Goal: Transaction & Acquisition: Book appointment/travel/reservation

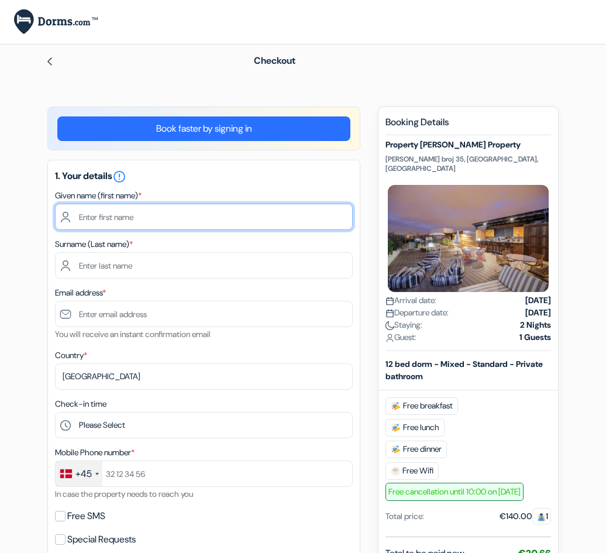
click at [163, 212] on input "text" at bounding box center [204, 217] width 298 height 26
type input "Test"
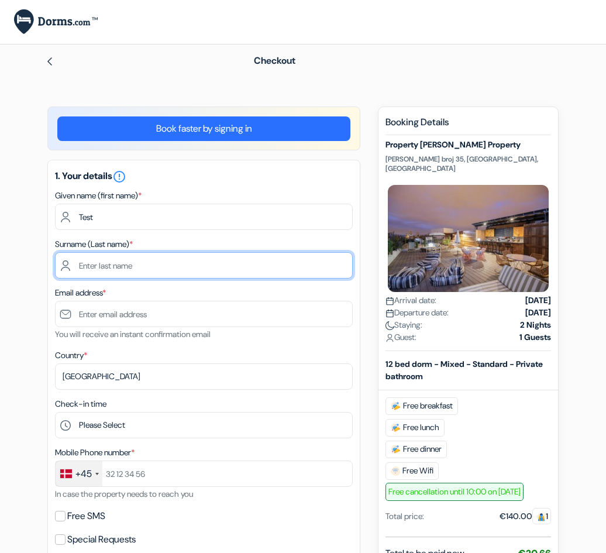
click at [139, 267] on input "text" at bounding box center [204, 265] width 298 height 26
type input "Test"
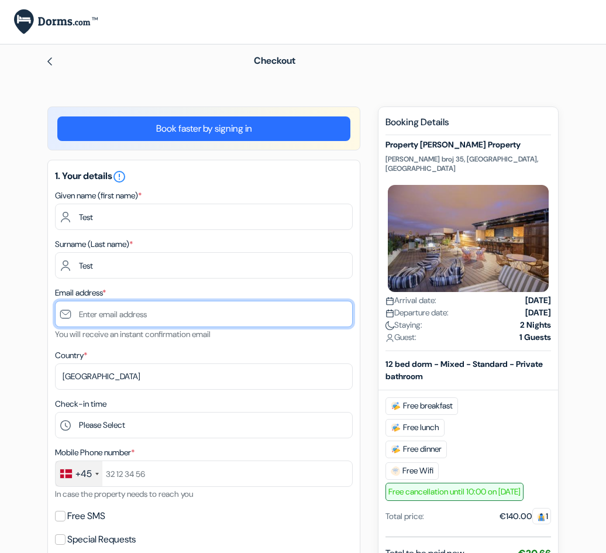
click at [137, 312] on input "text" at bounding box center [204, 314] width 298 height 26
type input "test@test.com"
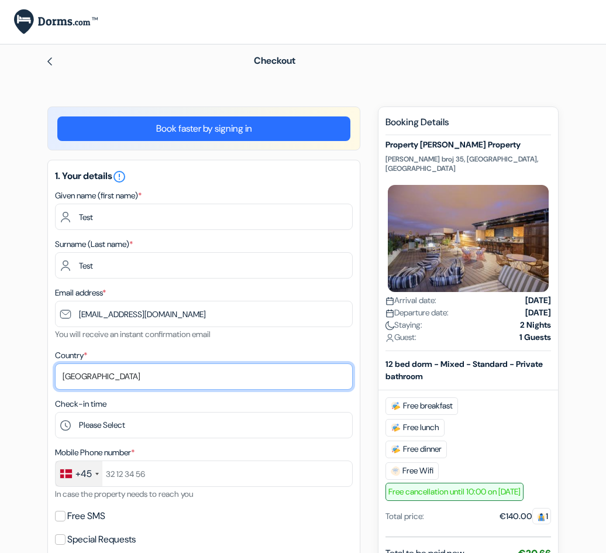
click at [150, 374] on select "Select country Abkhazia Afghanistan Albania Algeria American Samoa Andorra Ango…" at bounding box center [204, 376] width 298 height 26
select select "67"
click at [55, 363] on select "Select country Abkhazia Afghanistan Albania Algeria American Samoa Andorra Ango…" at bounding box center [204, 376] width 298 height 26
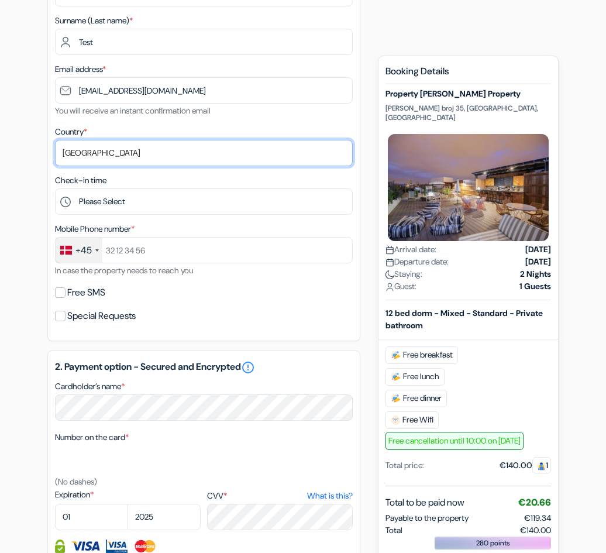
scroll to position [227, 0]
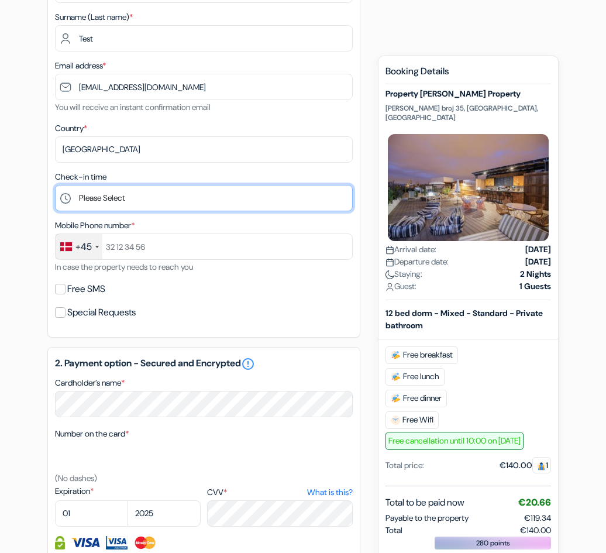
click at [156, 200] on select "Please Select 1:00 2:00 3:00 4:00 5:00 6:00 7:00 8:00 9:00 10:00 11:00 12:00 13…" at bounding box center [204, 198] width 298 height 26
select select "2"
click at [55, 185] on select "Please Select 1:00 2:00 3:00 4:00 5:00 6:00 7:00 8:00 9:00 10:00 11:00 12:00 13…" at bounding box center [204, 198] width 298 height 26
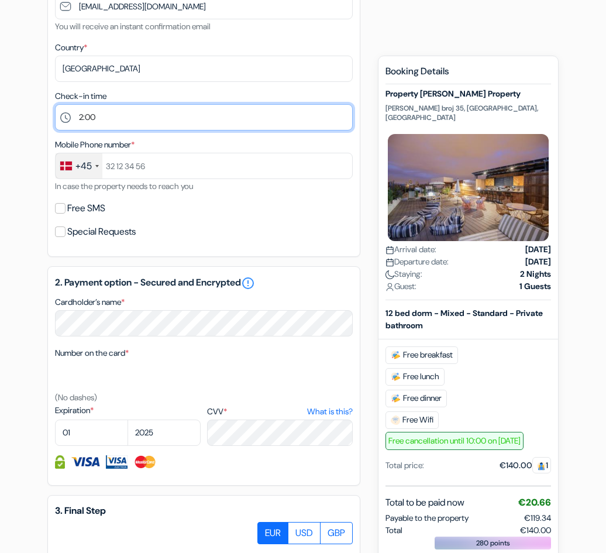
scroll to position [308, 0]
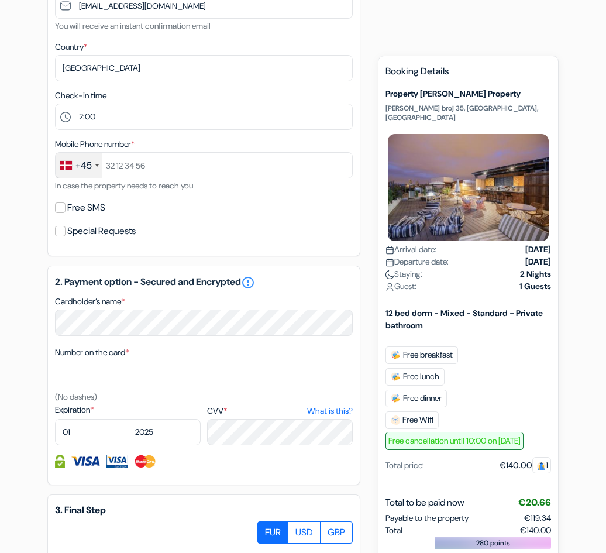
click at [84, 156] on div "+45" at bounding box center [79, 165] width 47 height 25
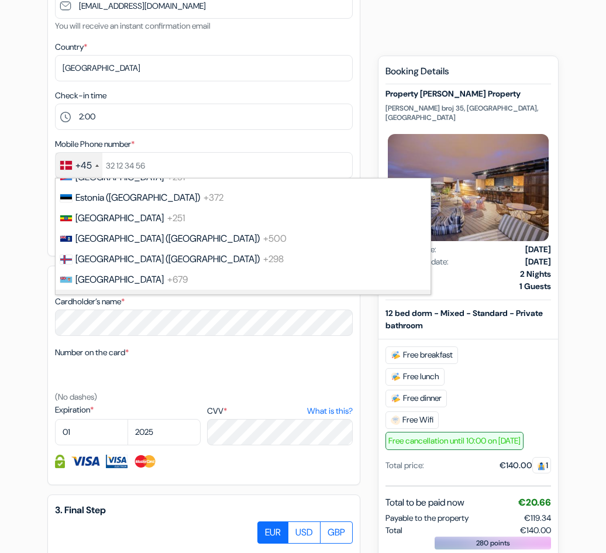
scroll to position [1575, 0]
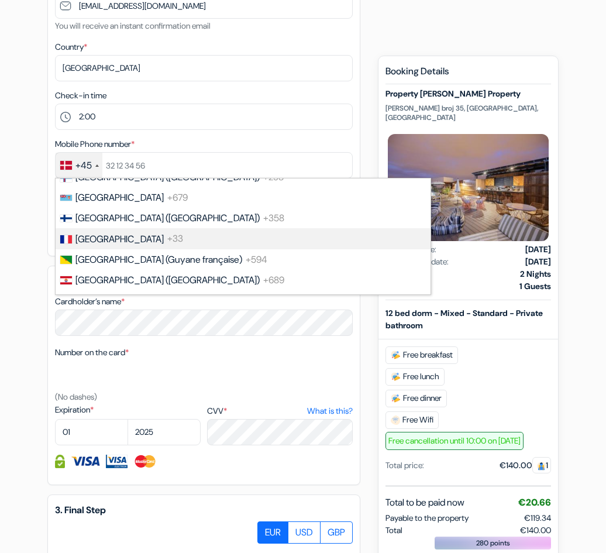
click at [167, 233] on span "+33" at bounding box center [175, 239] width 16 height 12
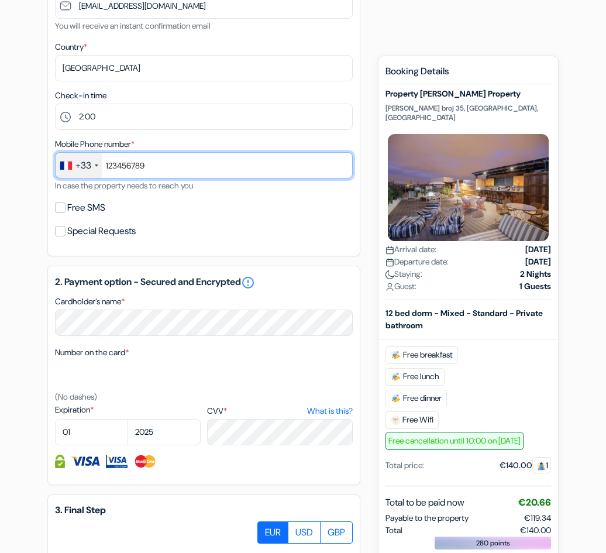
type input "123456789"
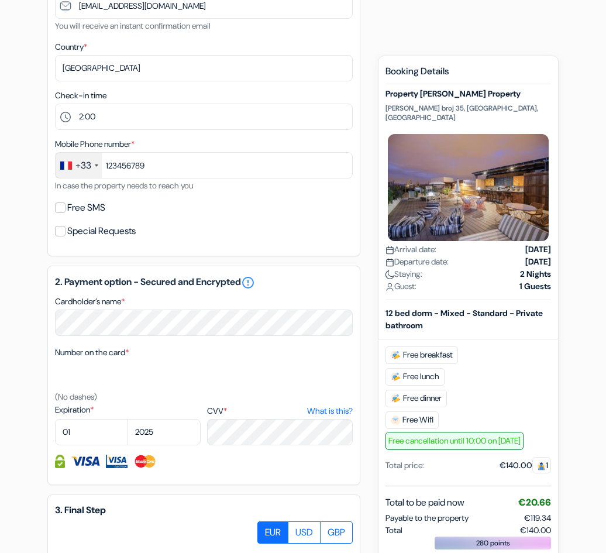
click at [188, 205] on div "Free SMS" at bounding box center [204, 207] width 298 height 16
click at [108, 422] on select "01 02 03 04 05 06 07 08 09 10 11 12" at bounding box center [91, 432] width 73 height 26
select select "12"
click at [55, 419] on select "01 02 03 04 05 06 07 08 09 10 11 12" at bounding box center [91, 432] width 73 height 26
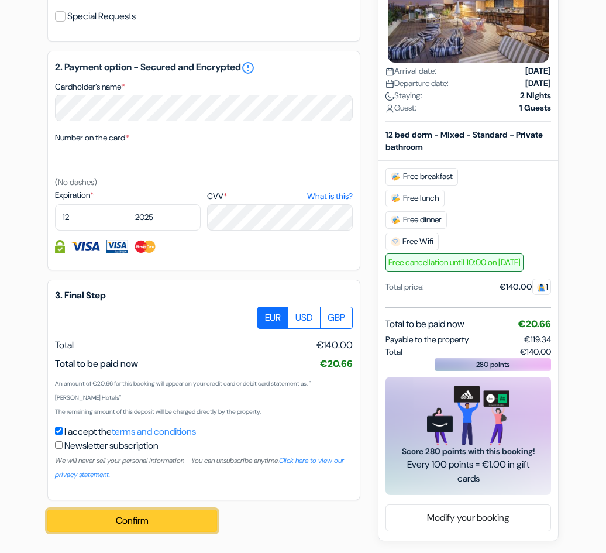
click at [140, 521] on button "Confirm Loading..." at bounding box center [132, 520] width 170 height 22
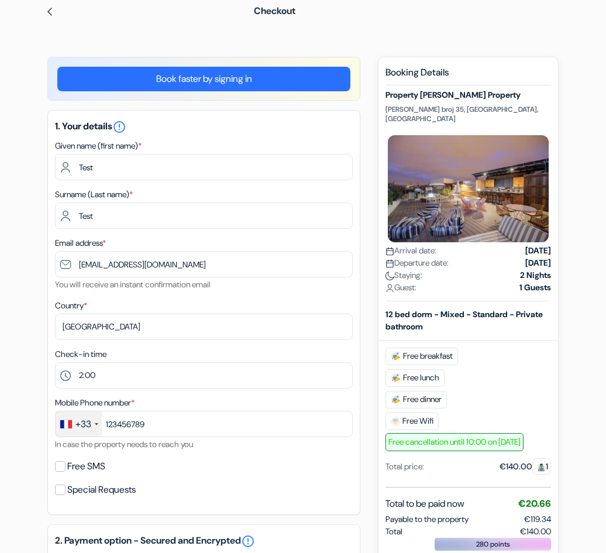
scroll to position [0, 0]
